Goal: Register for event/course

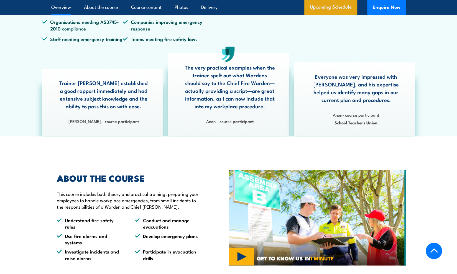
click at [323, 10] on link "Upcoming Schedule" at bounding box center [330, 7] width 53 height 15
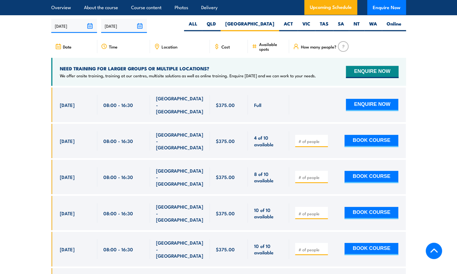
scroll to position [981, 0]
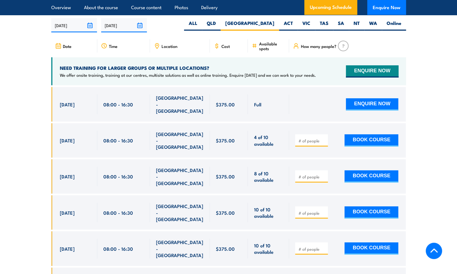
click at [316, 138] on input "number" at bounding box center [312, 141] width 28 height 6
type input "1"
click at [370, 134] on button "BOOK COURSE" at bounding box center [371, 140] width 54 height 12
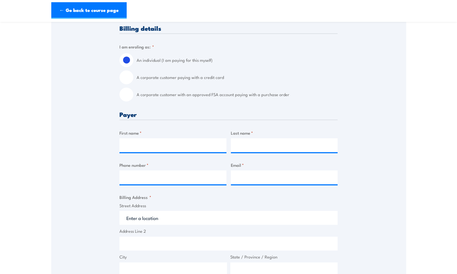
scroll to position [129, 0]
click at [176, 77] on label "A corporate customer paying with a credit card" at bounding box center [237, 77] width 201 height 14
click at [133, 77] on input "A corporate customer paying with a credit card" at bounding box center [126, 77] width 14 height 14
radio input "true"
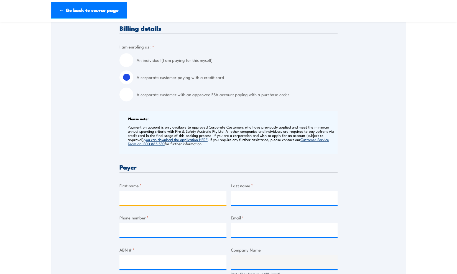
click at [160, 195] on input "First name *" at bounding box center [172, 198] width 107 height 14
type input "[PERSON_NAME]"
type input "Tsui"
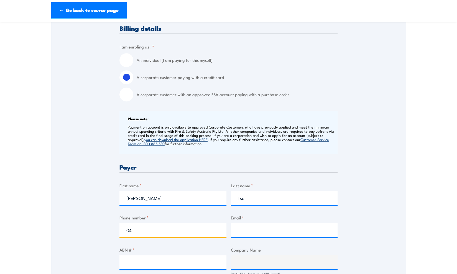
scroll to position [141, 0]
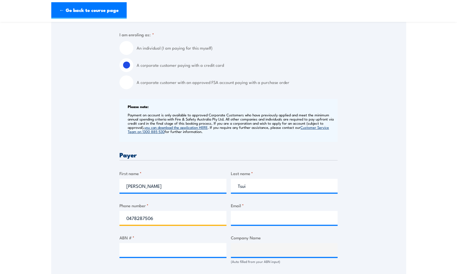
type input "0478287506"
type input "christyt@catholiccemeteries.com.au"
click at [183, 246] on input "ABN # *" at bounding box center [172, 250] width 107 height 14
paste input "54 281 755 117"
type input "54 281 755 117"
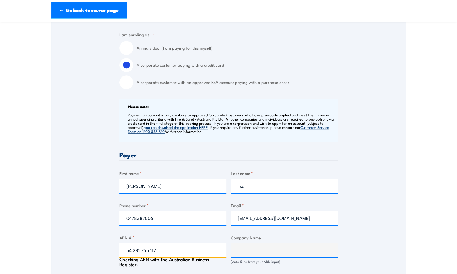
type input "The Trustee for Catholic Cemeteries & Crematoria Trust"
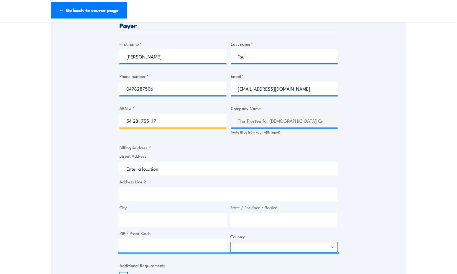
type input "54 281 755 117"
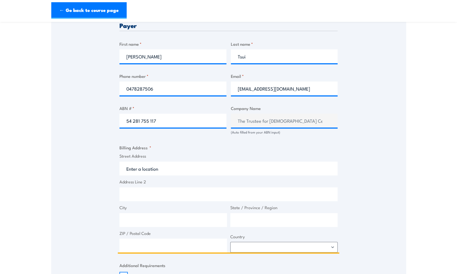
click at [174, 172] on input "Street Address" at bounding box center [228, 169] width 218 height 14
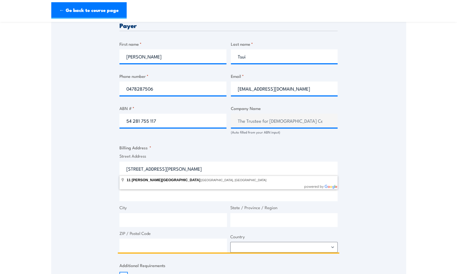
type input "11 Murray Rose Avenue, Sydney Olympic Park NSW, Australia"
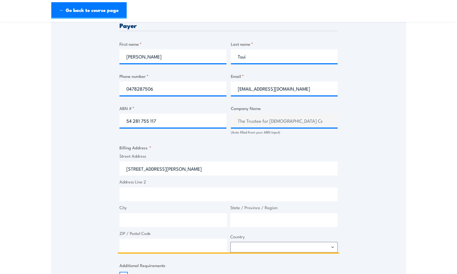
type input "11 Murray Rose Ave"
type input "Sydney Olympic Park"
type input "New South Wales"
type input "2127"
select select "Australia"
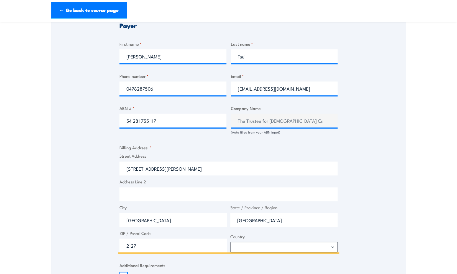
type input "11 Murray Rose Ave"
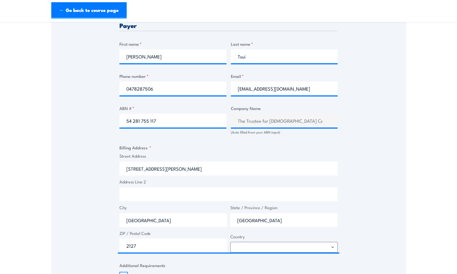
click at [156, 191] on input "Address Line 2" at bounding box center [228, 194] width 218 height 14
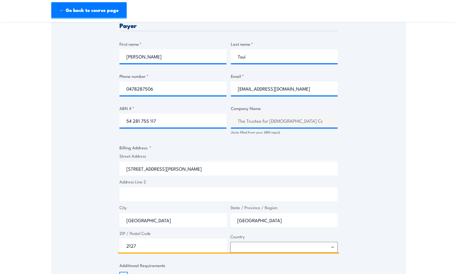
click at [156, 192] on input "Address Line 2" at bounding box center [228, 194] width 218 height 14
type input "Level 2"
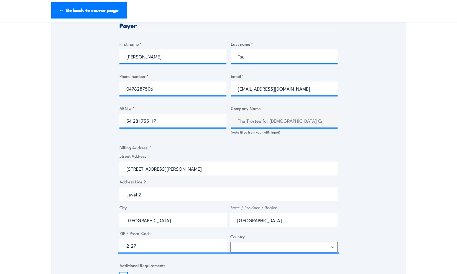
click at [93, 192] on div "Speak to a specialist CALL 1300 885 530 CALL 1300 885 530 " * " indicates requi…" at bounding box center [228, 125] width 355 height 601
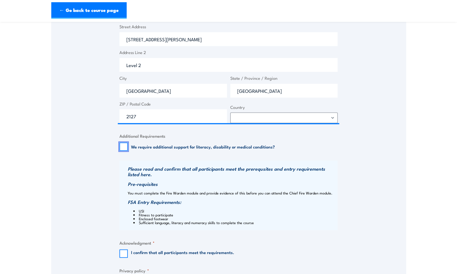
click at [121, 146] on input "We require additional support for literacy, disability or medical conditions?" at bounding box center [123, 146] width 8 height 8
checkbox input "false"
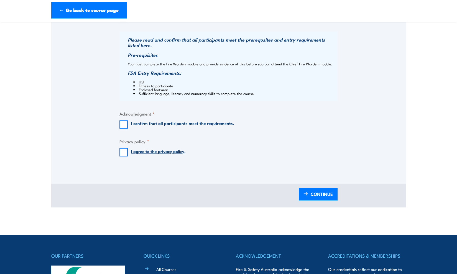
click at [128, 126] on div "I confirm that all participants meet the requirements." at bounding box center [176, 124] width 115 height 8
click at [127, 123] on input "I confirm that all participants meet the requirements." at bounding box center [123, 124] width 8 height 8
checkbox input "true"
click at [126, 153] on input "I agree to the privacy policy ." at bounding box center [123, 152] width 8 height 8
checkbox input "true"
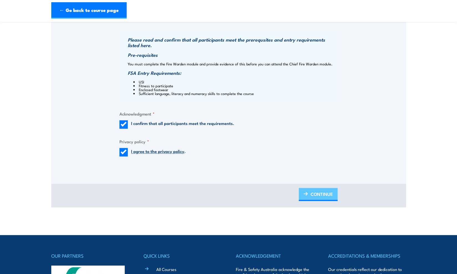
drag, startPoint x: 328, startPoint y: 193, endPoint x: 331, endPoint y: 193, distance: 3.6
click at [328, 193] on span "CONTINUE" at bounding box center [322, 193] width 22 height 15
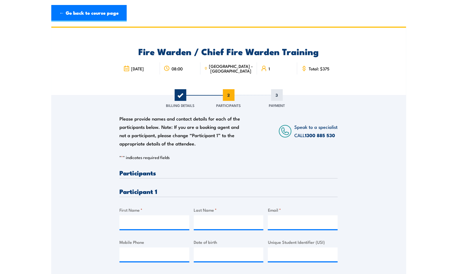
scroll to position [0, 0]
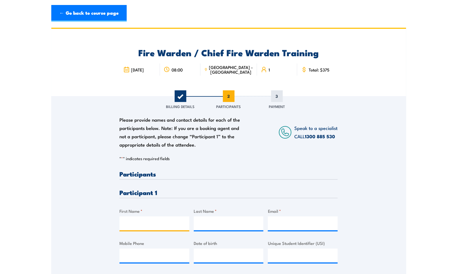
drag, startPoint x: 152, startPoint y: 225, endPoint x: 169, endPoint y: 225, distance: 16.4
click at [152, 225] on input "First Name *" at bounding box center [154, 223] width 70 height 14
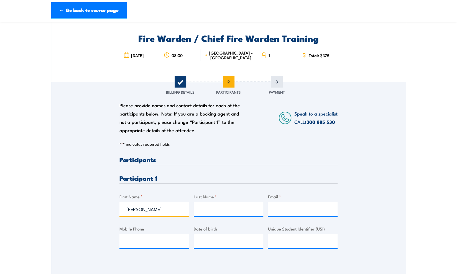
type input "David"
type input "McPherson"
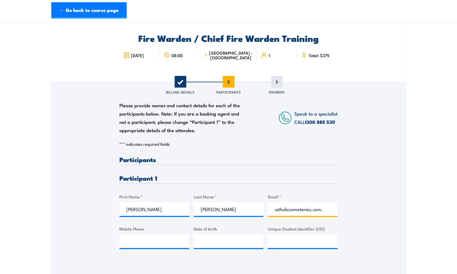
scroll to position [0, 25]
type input "davidm@catholiccemeteries.com.au"
click at [157, 240] on input "Mobile Phone" at bounding box center [154, 241] width 70 height 14
click at [136, 244] on input "Mobile Phone" at bounding box center [154, 241] width 70 height 14
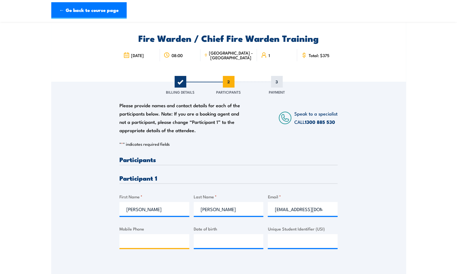
scroll to position [47, 0]
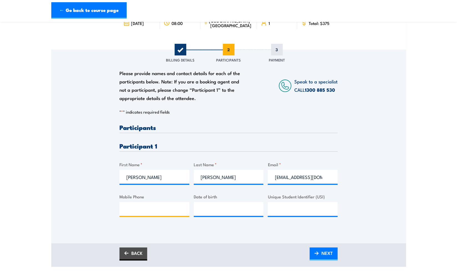
paste input "0450343557"
type input "0450343557"
type input "__/__/____"
click at [212, 209] on input "__/__/____" at bounding box center [229, 209] width 70 height 14
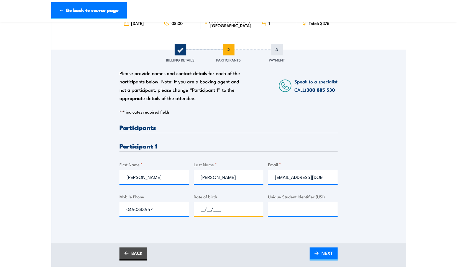
click at [196, 205] on input "__/__/____" at bounding box center [229, 209] width 70 height 14
paste input "06/01/1987"
type input "06/01/1987"
click at [369, 229] on div "Please provide names and contact details for each of the participants below. No…" at bounding box center [228, 147] width 355 height 194
click at [338, 253] on div "BACK NEXT" at bounding box center [228, 255] width 355 height 24
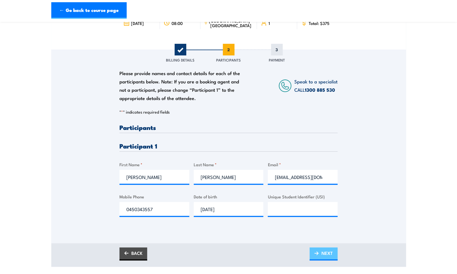
click at [328, 255] on span "NEXT" at bounding box center [326, 253] width 11 height 15
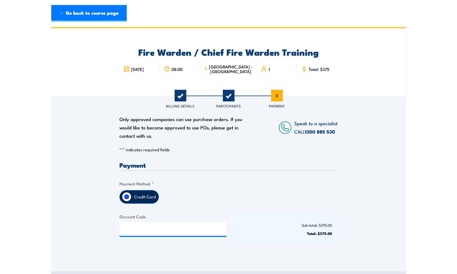
scroll to position [0, 0]
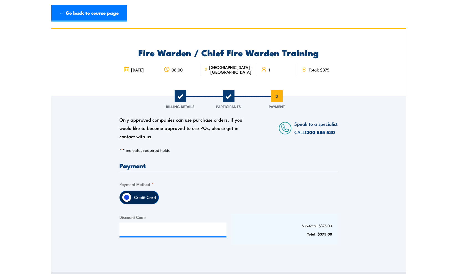
click at [226, 91] on span "2" at bounding box center [229, 96] width 12 height 12
click at [230, 98] on span "2" at bounding box center [229, 96] width 12 height 12
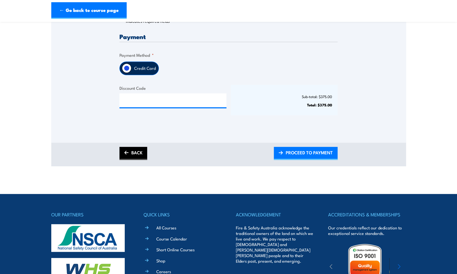
click at [137, 151] on link "BACK" at bounding box center [133, 153] width 28 height 13
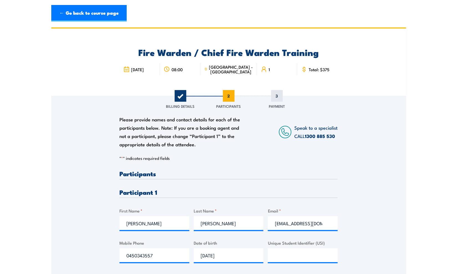
scroll to position [0, 0]
click at [290, 255] on input "Unique Student Identifier (USI)" at bounding box center [303, 256] width 70 height 14
paste input "bmhqr8myct"
type input "bmhqr8myct"
click at [377, 215] on div "Please provide names and contact details for each of the participants below. No…" at bounding box center [228, 185] width 355 height 178
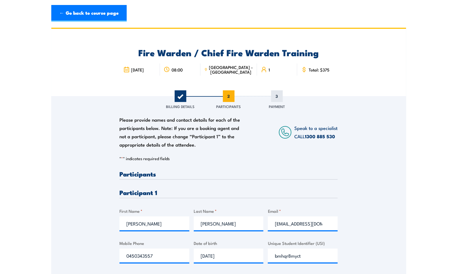
scroll to position [129, 0]
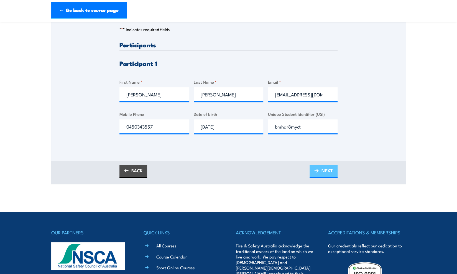
click at [316, 169] on img at bounding box center [316, 171] width 4 height 4
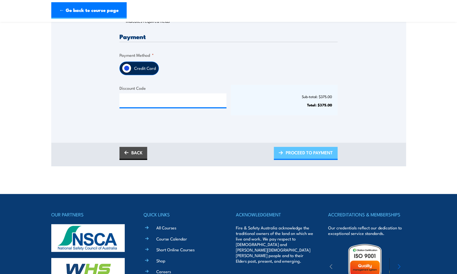
click at [321, 152] on span "PROCEED TO PAYMENT" at bounding box center [309, 152] width 47 height 15
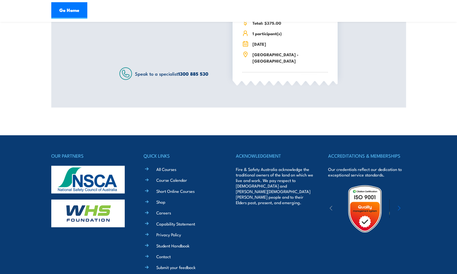
scroll to position [248, 0]
